Goal: Information Seeking & Learning: Learn about a topic

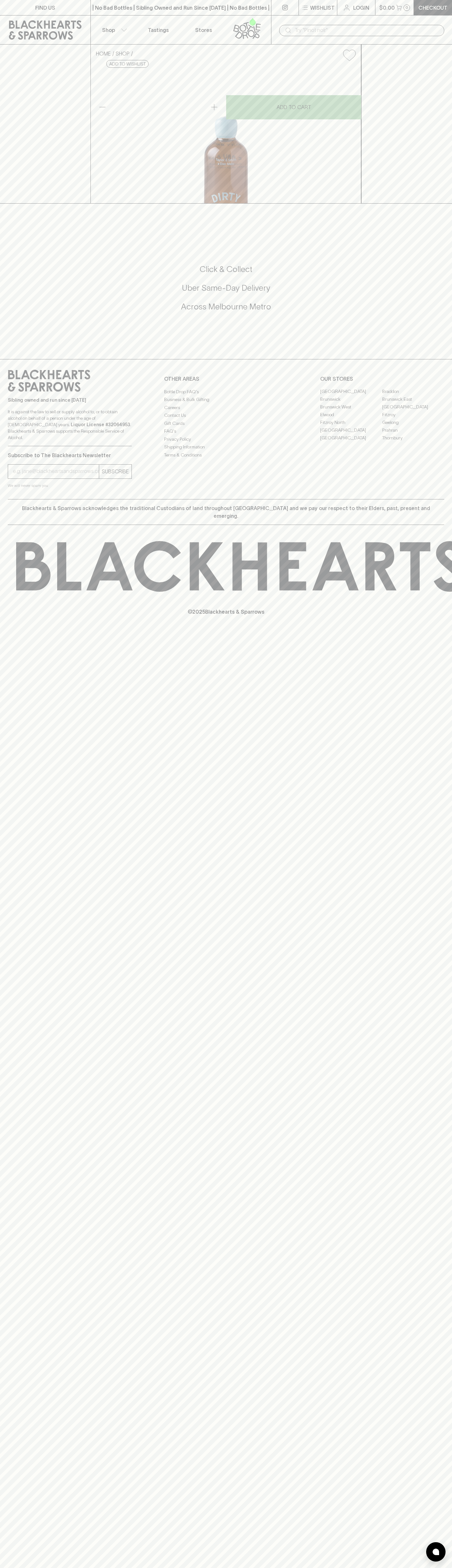
click at [118, 18] on button "Shop" at bounding box center [113, 29] width 45 height 29
click at [420, 1211] on div at bounding box center [226, 784] width 452 height 1568
click at [214, 1567] on html "FIND US | No Bad Bottles | Sibling Owned and Run Since [DATE] | No Bad Bottles …" at bounding box center [226, 784] width 452 height 1568
click at [5, 1463] on div at bounding box center [226, 784] width 452 height 1568
